Goal: Task Accomplishment & Management: Manage account settings

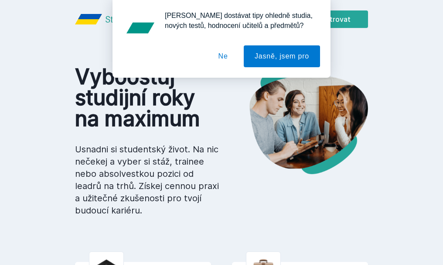
click at [231, 55] on button "Ne" at bounding box center [223, 56] width 31 height 22
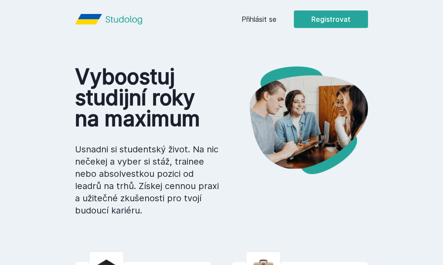
click at [277, 21] on link "Přihlásit se" at bounding box center [259, 19] width 35 height 10
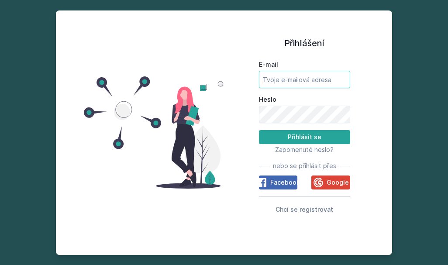
click at [280, 79] on input "E-mail" at bounding box center [304, 79] width 91 height 17
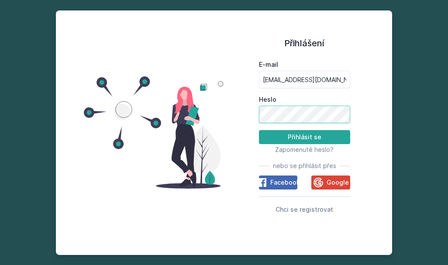
click at [259, 130] on button "Přihlásit se" at bounding box center [304, 137] width 91 height 14
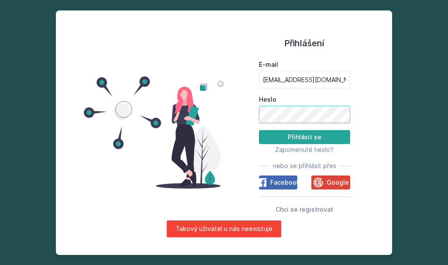
click at [259, 130] on button "Přihlásit se" at bounding box center [304, 137] width 91 height 14
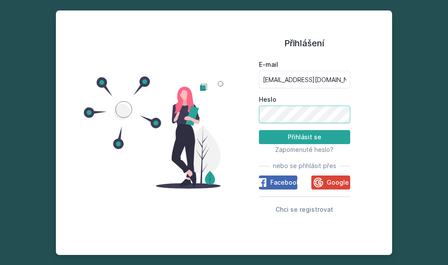
click at [259, 130] on button "Přihlásit se" at bounding box center [304, 137] width 91 height 14
click at [317, 75] on input "[EMAIL_ADDRESS][DOMAIN_NAME]" at bounding box center [304, 79] width 91 height 17
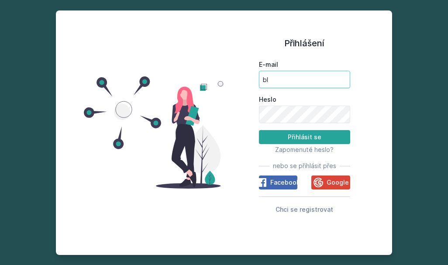
type input "b"
type input "[EMAIL_ADDRESS][DOMAIN_NAME]"
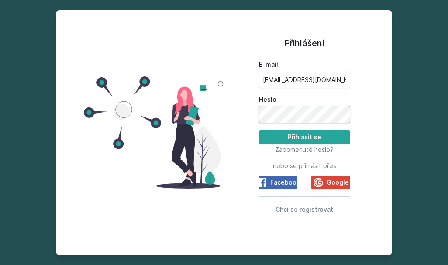
click at [259, 130] on button "Přihlásit se" at bounding box center [304, 137] width 91 height 14
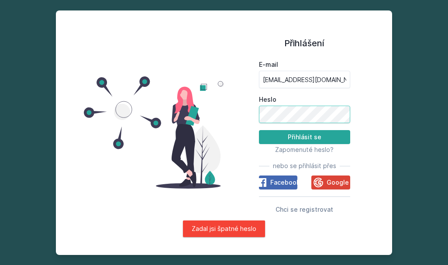
click at [259, 130] on button "Přihlásit se" at bounding box center [304, 137] width 91 height 14
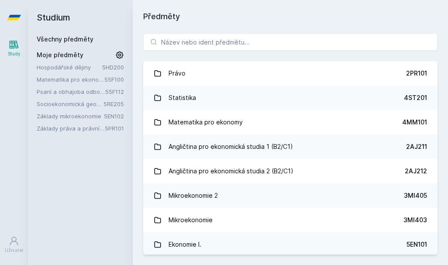
click at [78, 130] on link "Základy práva a právní nauky" at bounding box center [71, 128] width 68 height 9
